Goal: Task Accomplishment & Management: Use online tool/utility

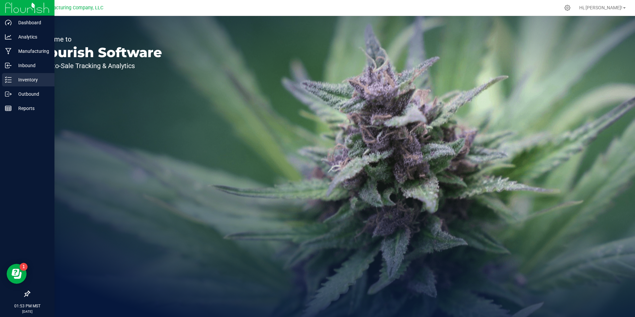
click at [19, 77] on p "Inventory" at bounding box center [32, 80] width 40 height 8
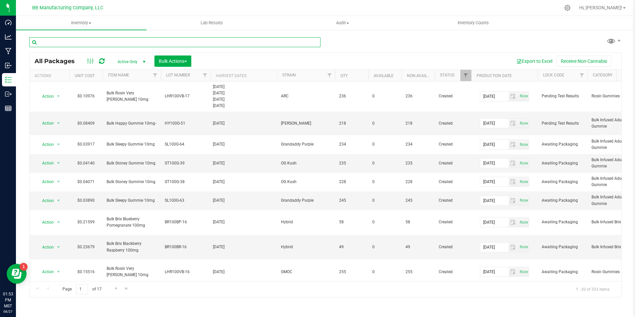
click at [67, 44] on input "text" at bounding box center [174, 42] width 291 height 10
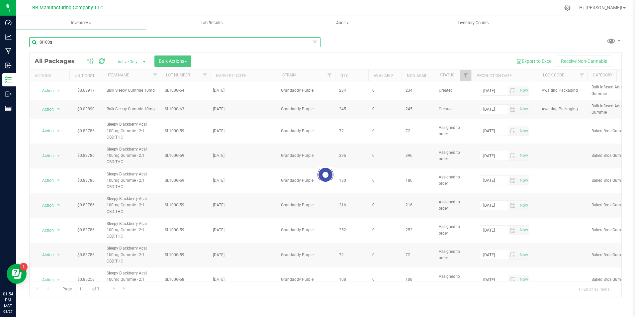
type input "Sl100g-"
type input "[DATE]"
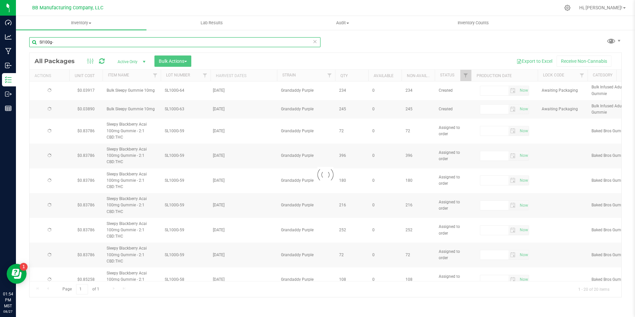
type input "[DATE]"
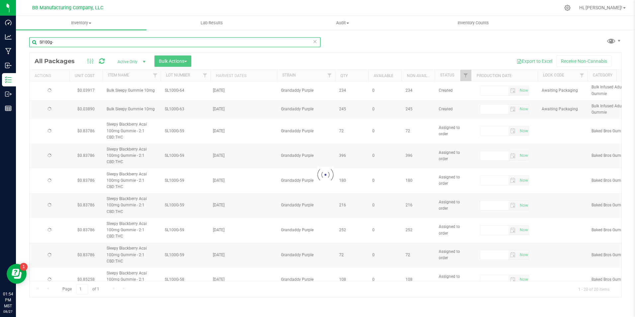
type input "[DATE]"
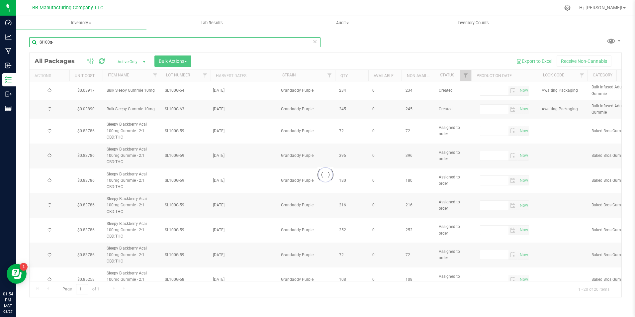
type input "[DATE]"
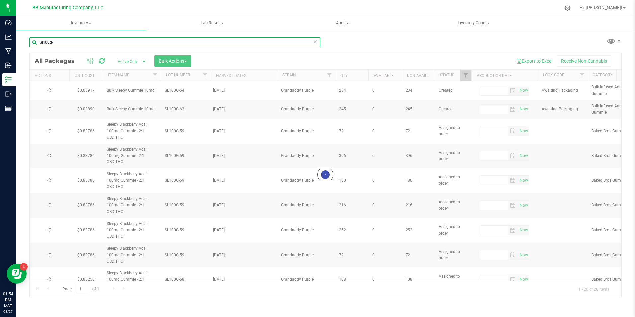
type input "[DATE]"
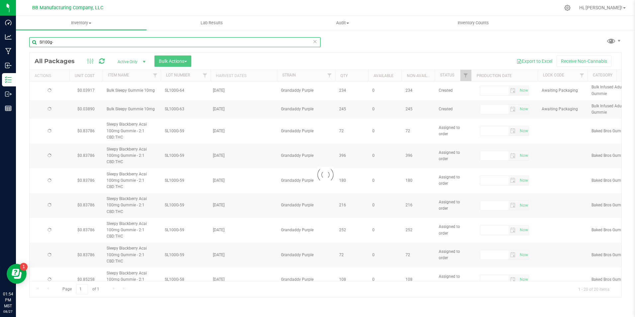
type input "[DATE]"
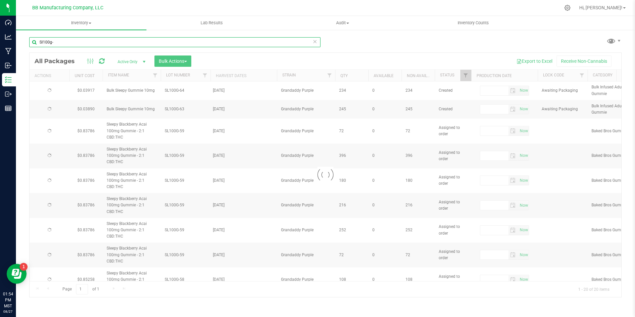
type input "[DATE]"
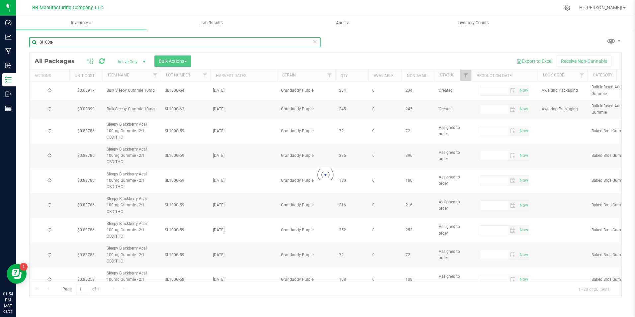
type input "[DATE]"
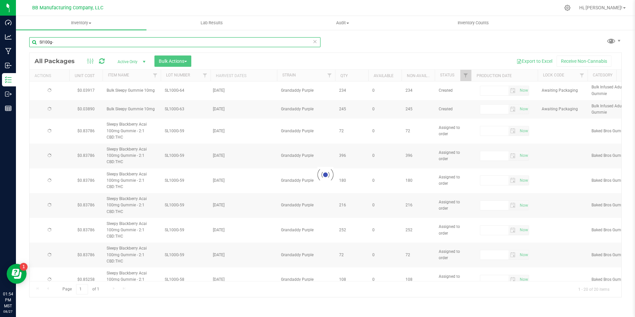
type input "[DATE]"
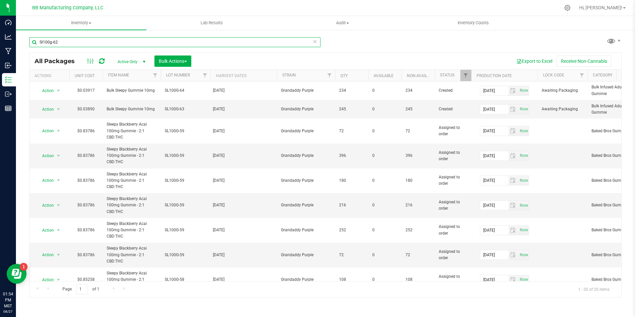
type input "Sl100g-62"
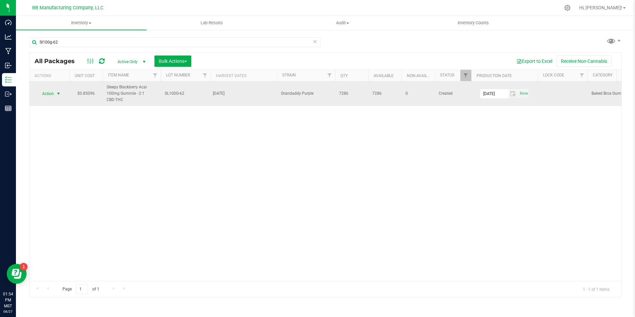
click at [54, 93] on span "Action" at bounding box center [49, 93] width 27 height 9
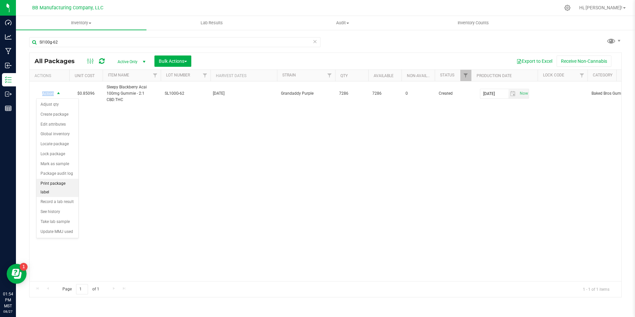
click at [59, 180] on li "Print package label" at bounding box center [58, 188] width 42 height 18
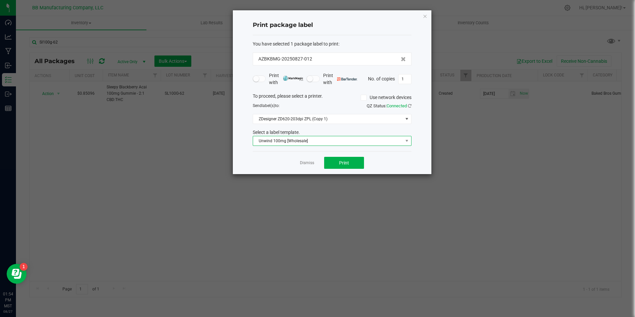
click at [309, 139] on span "Unwind 100mg [Wholesale]" at bounding box center [328, 140] width 150 height 9
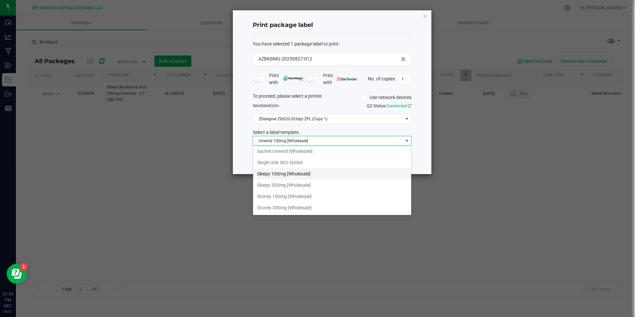
scroll to position [410, 0]
click at [302, 187] on li "Sleepy 100mg [Wholesale]" at bounding box center [332, 182] width 158 height 11
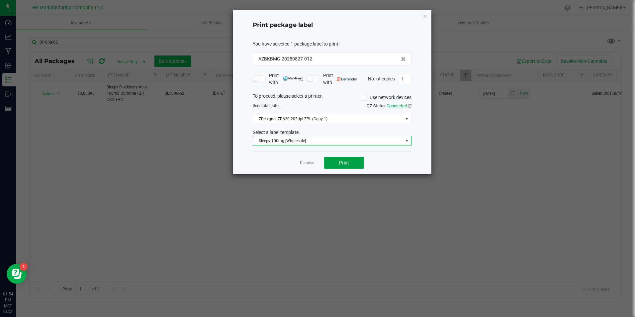
click at [334, 166] on button "Print" at bounding box center [344, 163] width 40 height 12
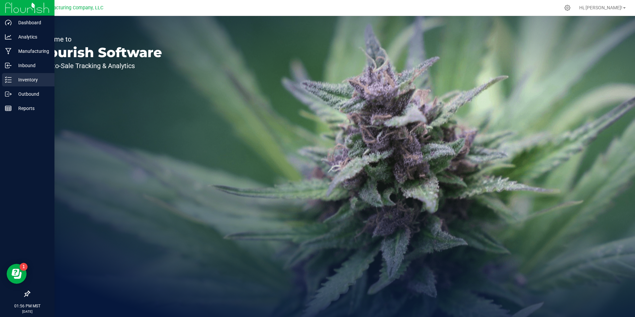
click at [13, 78] on p "Inventory" at bounding box center [32, 80] width 40 height 8
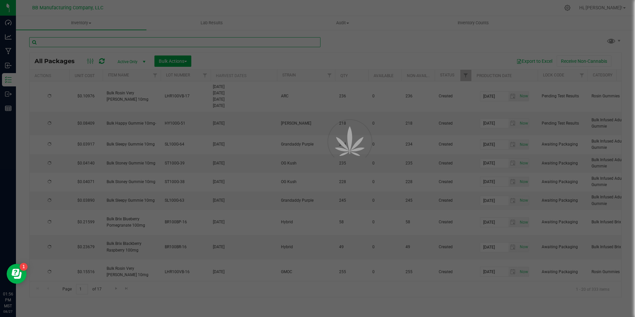
click at [82, 39] on input "text" at bounding box center [174, 42] width 291 height 10
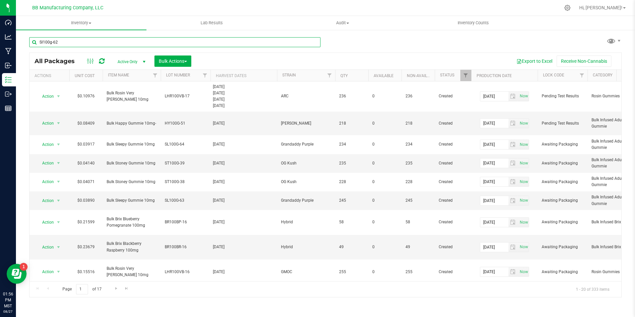
type input "Sl100g-62"
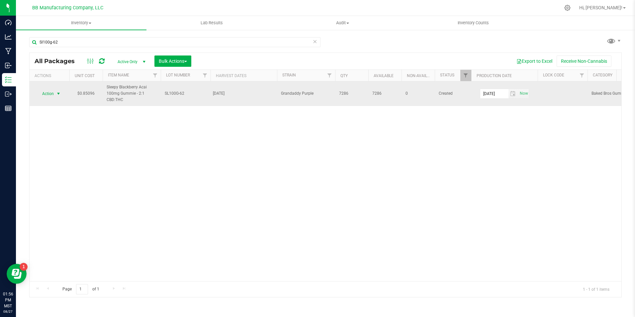
click at [54, 92] on span "Action" at bounding box center [45, 93] width 18 height 9
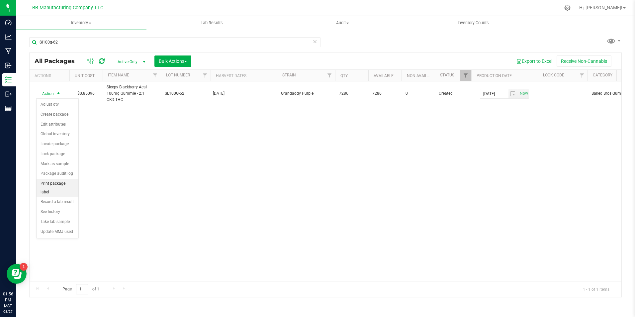
click at [53, 184] on li "Print package label" at bounding box center [58, 188] width 42 height 18
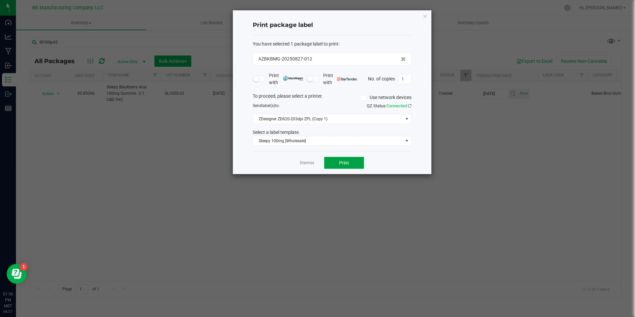
click at [335, 163] on button "Print" at bounding box center [344, 163] width 40 height 12
click at [408, 76] on input "1" at bounding box center [404, 78] width 13 height 9
type input "215"
click at [344, 165] on span "Print" at bounding box center [344, 162] width 10 height 5
